Goal: Task Accomplishment & Management: Complete application form

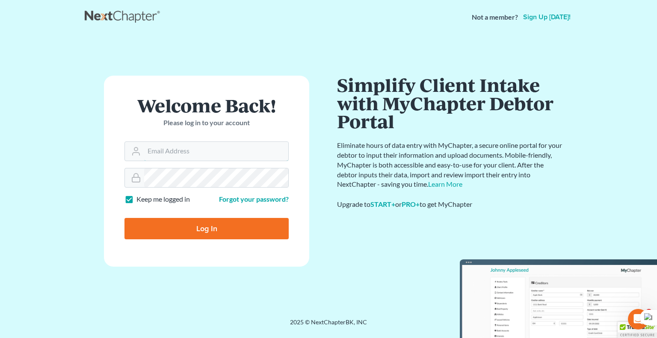
type input "eschieffler@gmail.com"
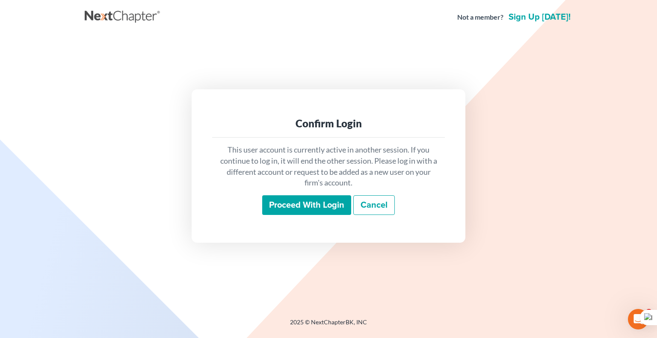
click at [292, 201] on input "Proceed with login" at bounding box center [306, 206] width 89 height 20
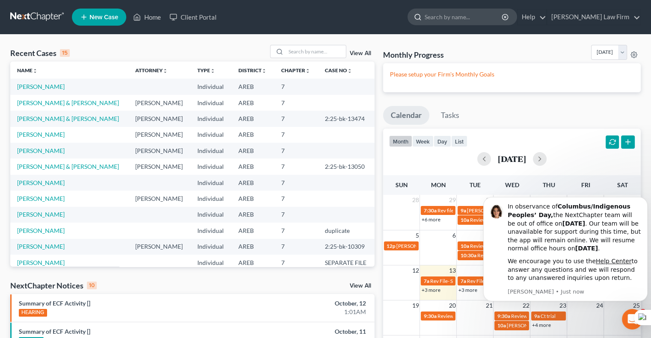
click at [457, 16] on input "search" at bounding box center [463, 17] width 78 height 16
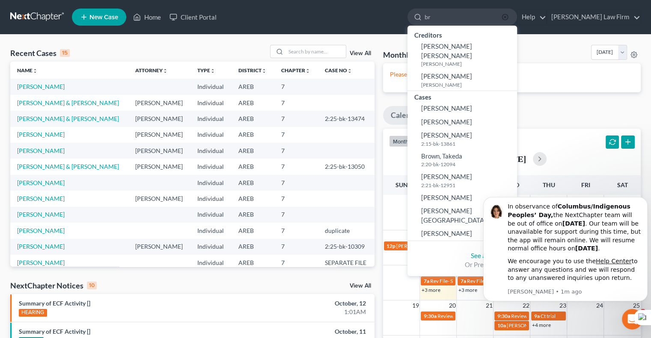
type input "b"
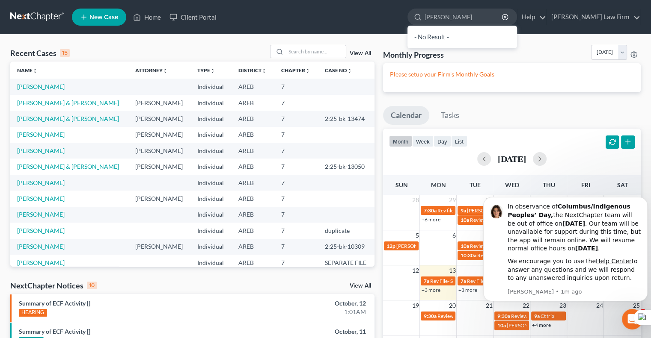
type input "nicole bradley"
click at [483, 33] on div "- No Result -" at bounding box center [462, 37] width 110 height 23
click at [325, 51] on input "search" at bounding box center [316, 51] width 60 height 12
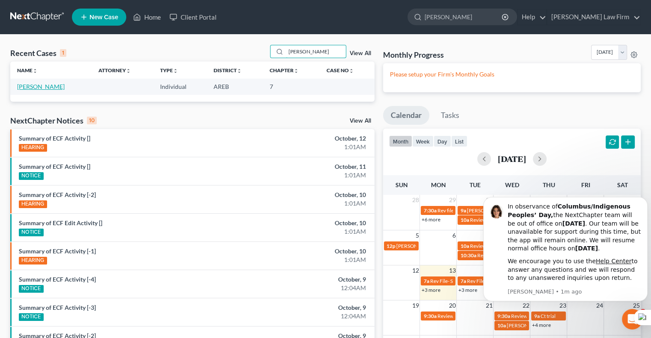
type input "bradley"
click at [20, 83] on link "Bradley, Nicole" at bounding box center [40, 86] width 47 height 7
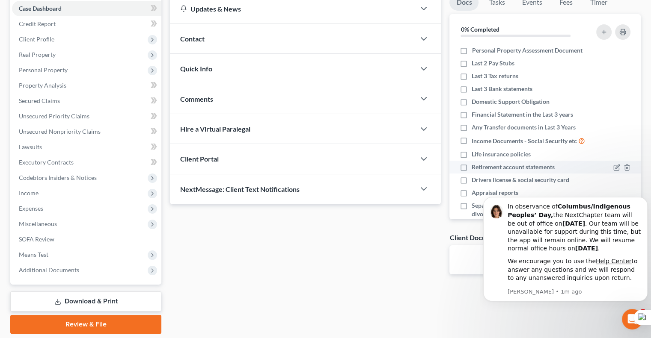
scroll to position [90, 0]
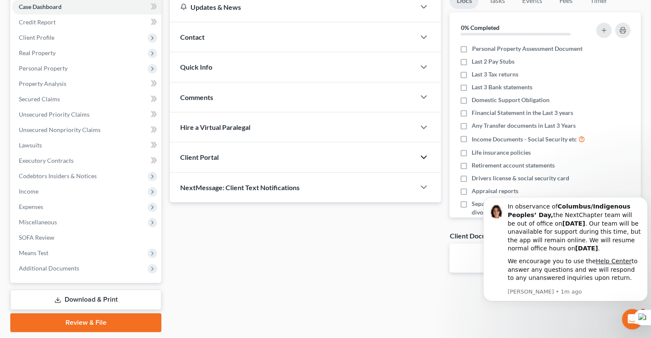
click at [427, 155] on icon "button" at bounding box center [423, 157] width 10 height 10
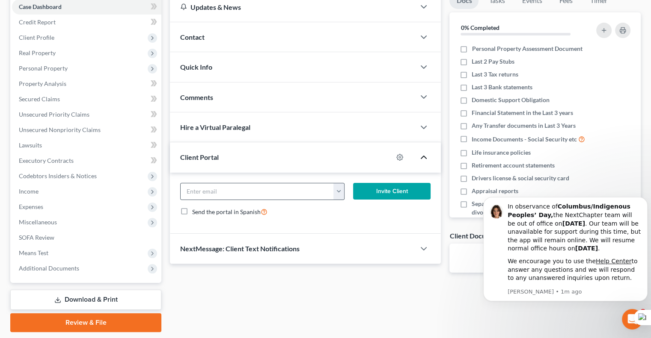
click at [337, 189] on button "button" at bounding box center [338, 192] width 10 height 16
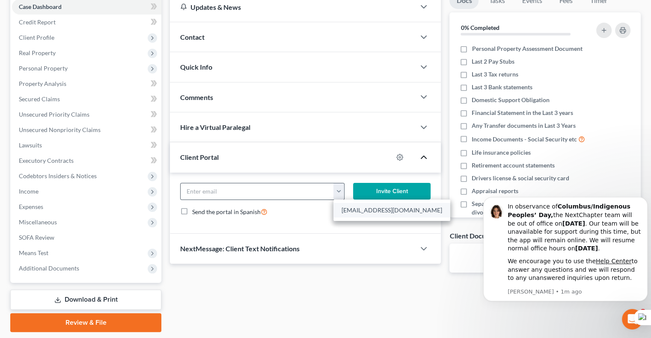
click at [350, 209] on link "ndbradley21@gmail.com" at bounding box center [391, 210] width 117 height 15
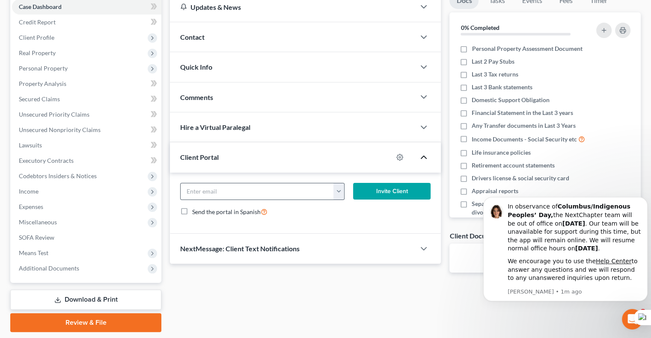
type input "ndbradley21@gmail.com"
click at [398, 188] on button "Invite Client" at bounding box center [392, 191] width 78 height 17
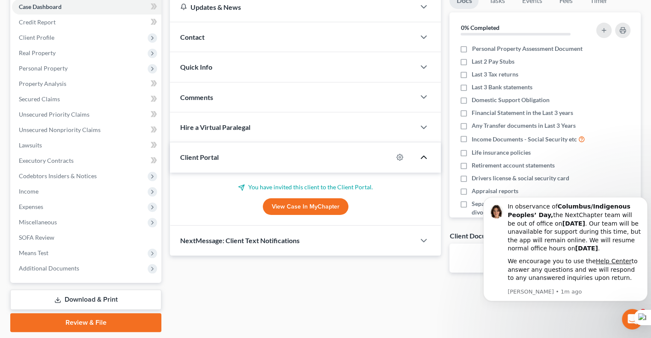
click at [324, 241] on div "NextMessage: Client Text Notifications" at bounding box center [292, 241] width 245 height 30
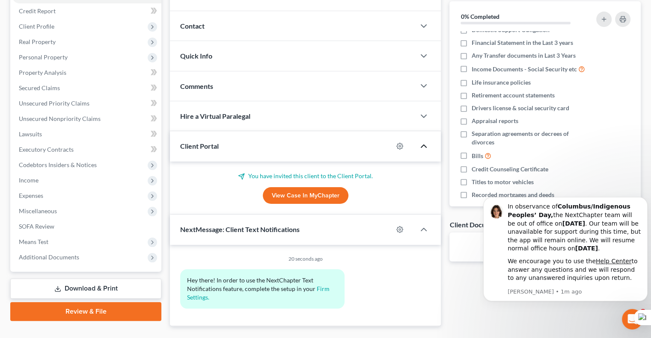
scroll to position [120, 0]
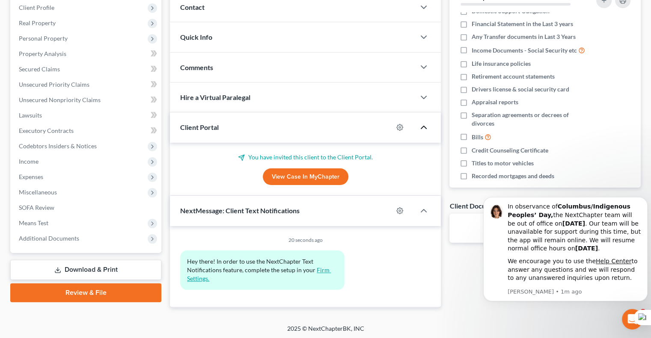
click at [320, 270] on link "Firm Settings." at bounding box center [259, 275] width 144 height 16
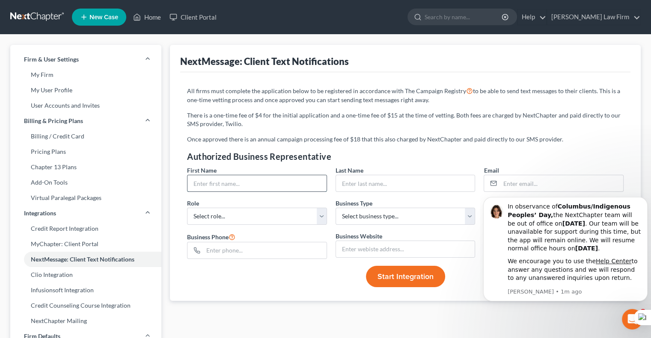
click at [263, 182] on input "text" at bounding box center [256, 183] width 139 height 16
type input "Edward"
click at [368, 187] on input "text" at bounding box center [405, 183] width 139 height 16
type input "s"
type input "Schieffler"
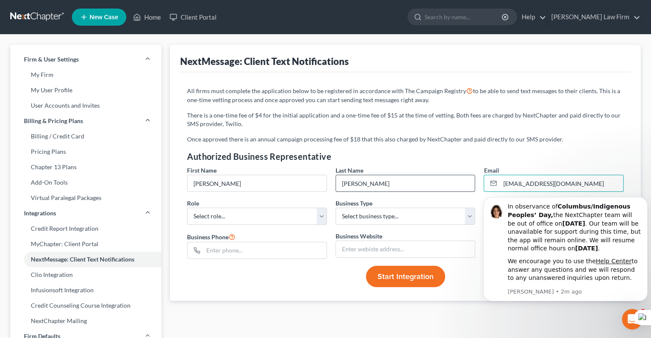
type input "eschieffler@gmail.com"
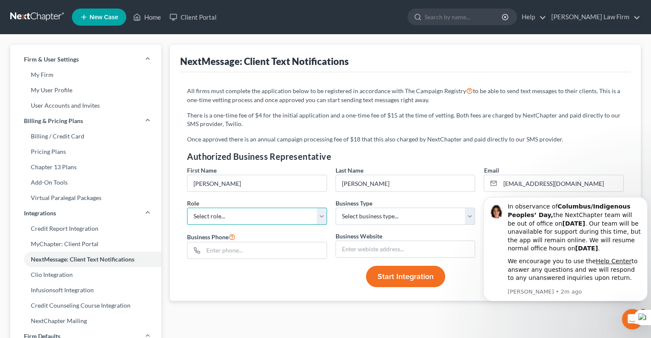
click at [323, 215] on select "Select role... Director GM VP CEO CFO General Counsel Other" at bounding box center [257, 216] width 140 height 17
click at [187, 208] on select "Select role... Director GM VP CEO CFO General Counsel Other" at bounding box center [257, 216] width 140 height 17
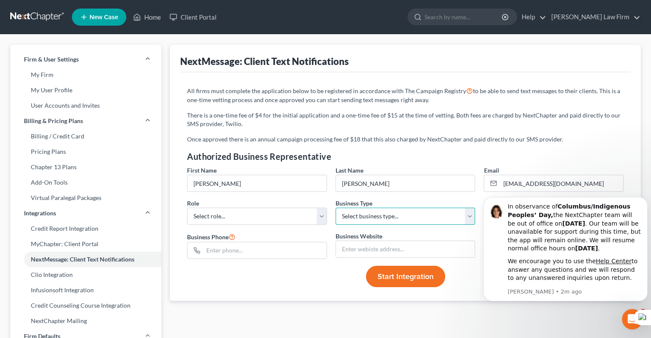
click at [469, 214] on select "Select business type... Sole Proprietorship Partnership Limited Liability Corpo…" at bounding box center [405, 216] width 140 height 17
select select "0"
click at [335, 208] on select "Select business type... Sole Proprietorship Partnership Limited Liability Corpo…" at bounding box center [405, 216] width 140 height 17
click at [306, 252] on input "text" at bounding box center [264, 251] width 123 height 16
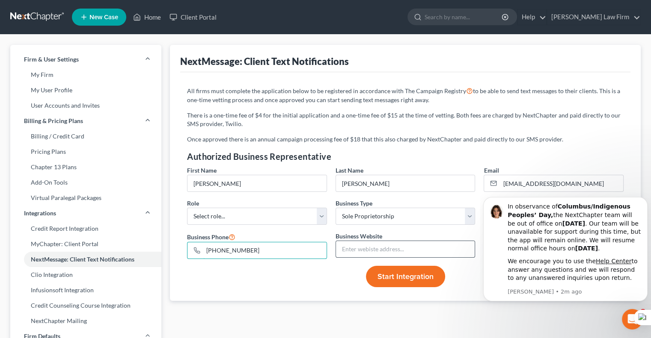
type input "870-572-2161"
click at [394, 248] on input "text" at bounding box center [405, 249] width 139 height 16
type input "helenalaw.co"
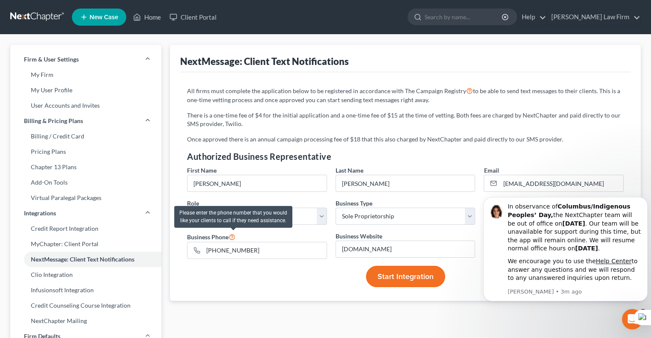
click at [232, 236] on icon at bounding box center [231, 237] width 7 height 8
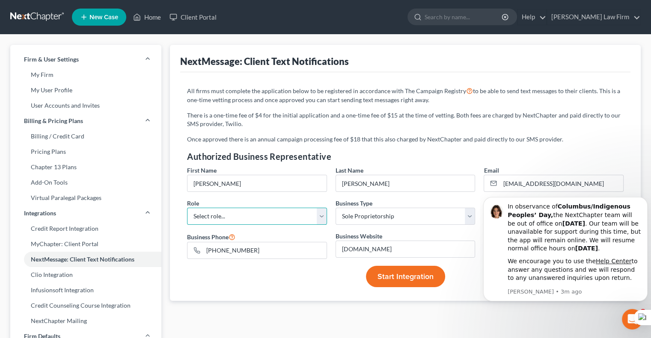
click at [325, 218] on select "Select role... Director GM VP CEO CFO General Counsel Other" at bounding box center [257, 216] width 140 height 17
select select "5"
click at [187, 208] on select "Select role... Director GM VP CEO CFO General Counsel Other" at bounding box center [257, 216] width 140 height 17
click at [453, 310] on div "Case Type: Bankruptcy Bankruptcy NextMessage: Client Text Notifications All fir…" at bounding box center [405, 326] width 479 height 563
click at [473, 297] on div "All firms must complete the application below to be registered in accordance wi…" at bounding box center [405, 186] width 450 height 228
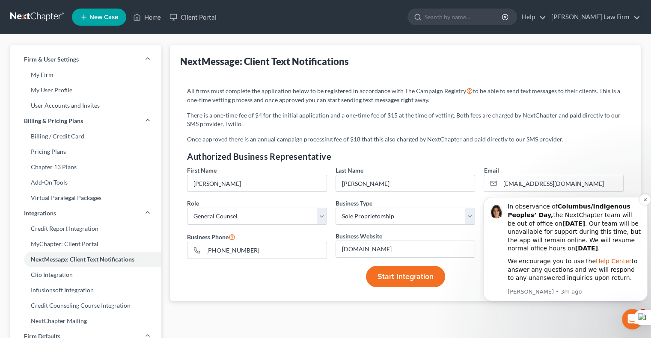
click at [605, 261] on link "Help Center" at bounding box center [614, 261] width 36 height 7
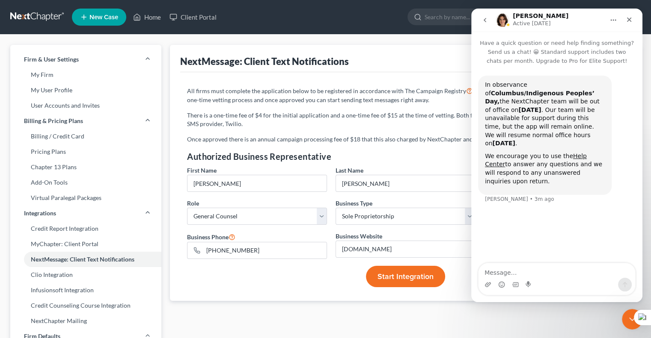
click at [617, 21] on button "Home" at bounding box center [613, 20] width 16 height 16
click at [626, 17] on icon "Close" at bounding box center [629, 19] width 7 height 7
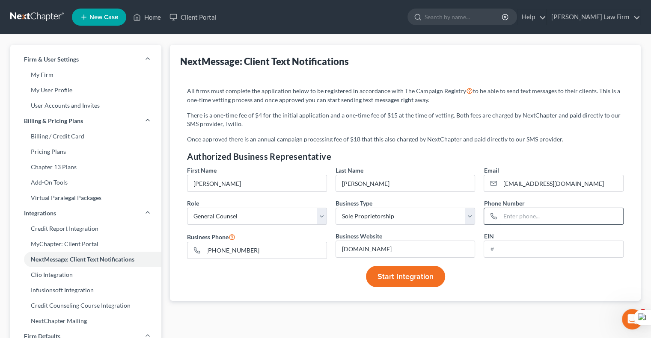
click at [530, 213] on input "text" at bounding box center [561, 216] width 123 height 16
type input "8705722161"
click at [419, 274] on span "Start Integration" at bounding box center [405, 276] width 56 height 9
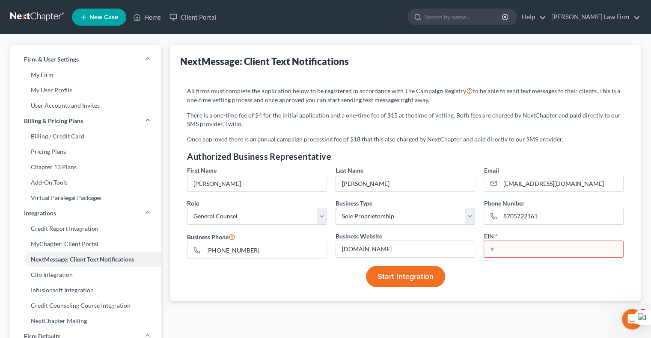
click at [497, 282] on div "Start Integration" at bounding box center [405, 276] width 445 height 21
click at [524, 248] on input "text" at bounding box center [553, 249] width 139 height 16
type input "71-0738929"
click at [400, 276] on span "Start Integration" at bounding box center [405, 276] width 56 height 9
